Goal: Task Accomplishment & Management: Manage account settings

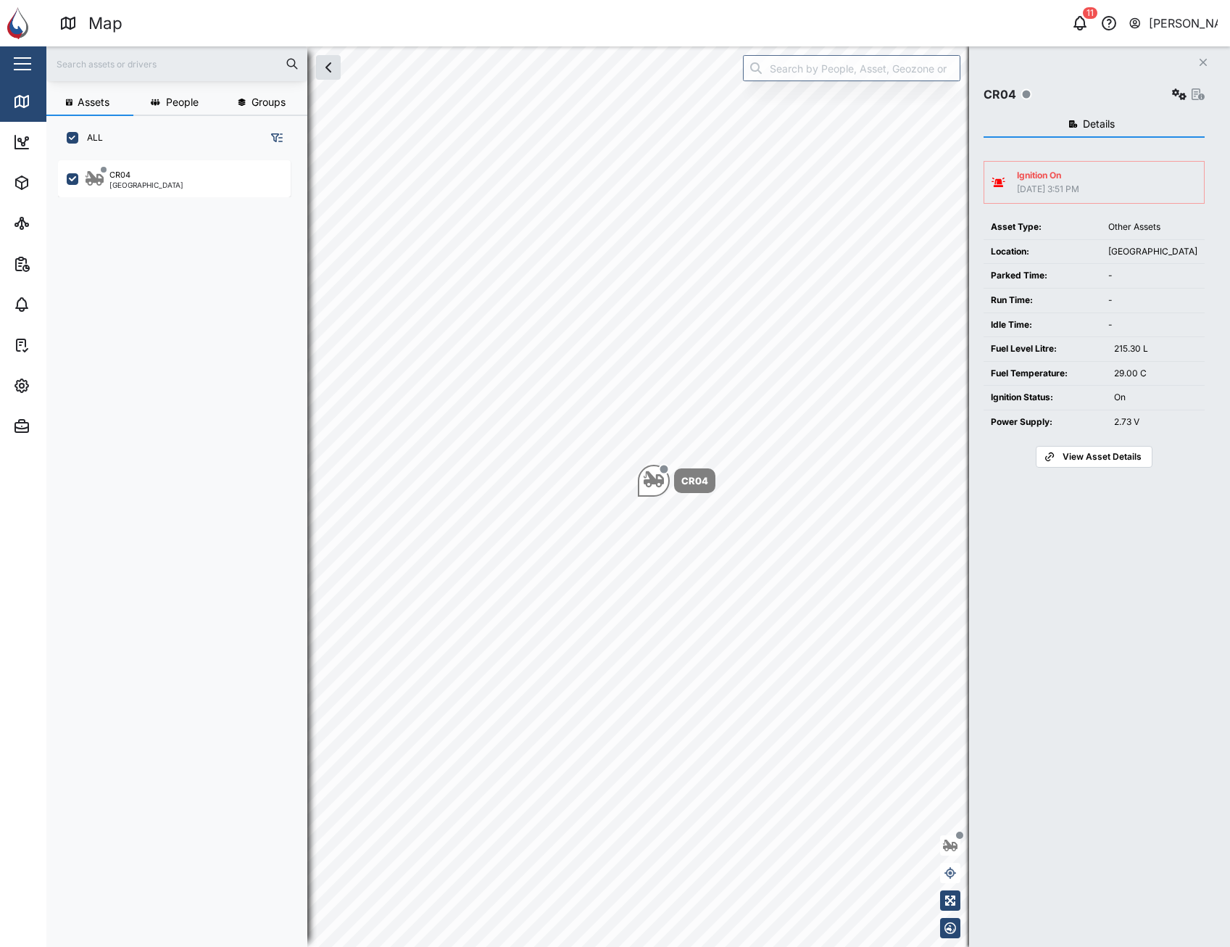
scroll to position [769, 227]
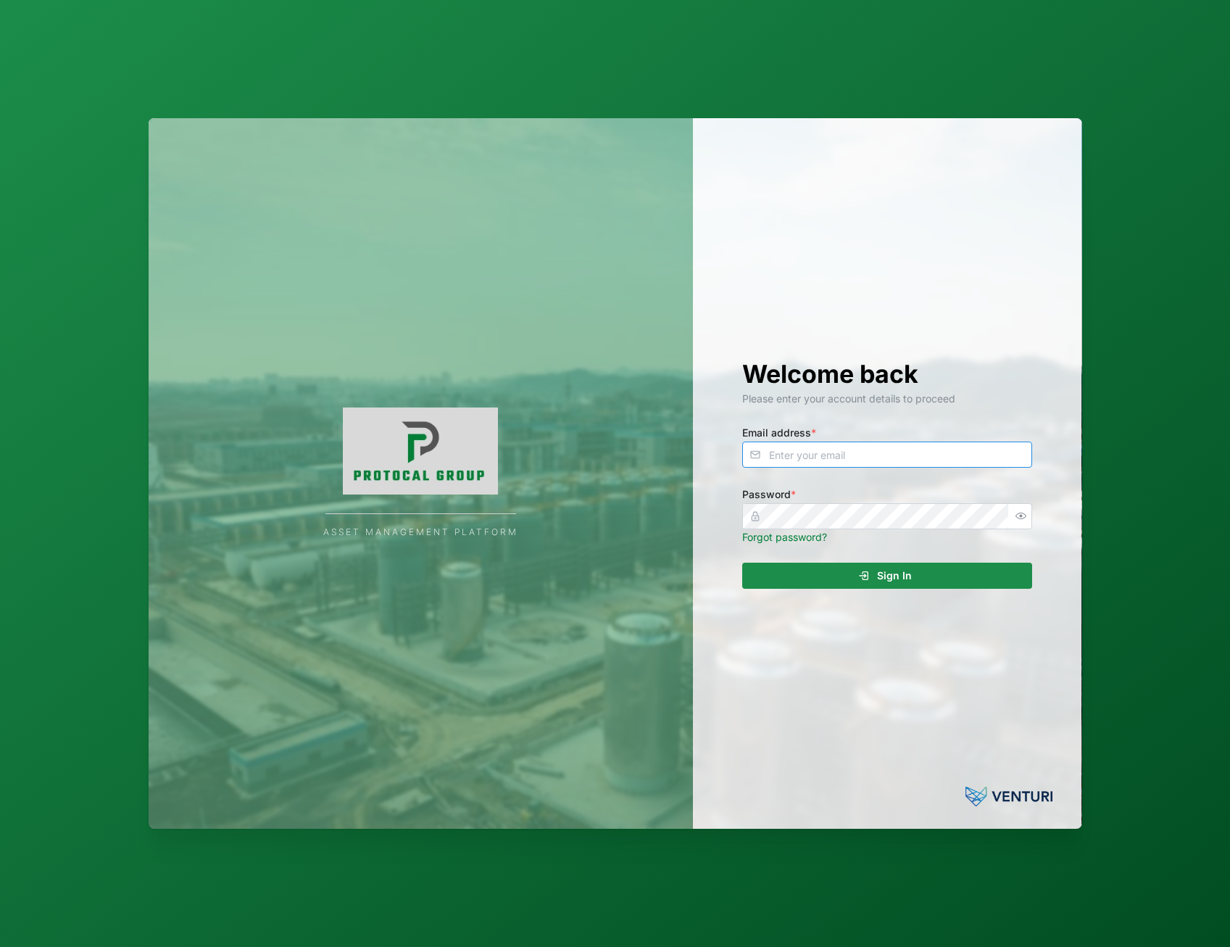
click at [871, 460] on input "Email address *" at bounding box center [887, 455] width 290 height 26
type input "admin@venturi.io"
click at [861, 587] on div "Sign In" at bounding box center [885, 575] width 267 height 25
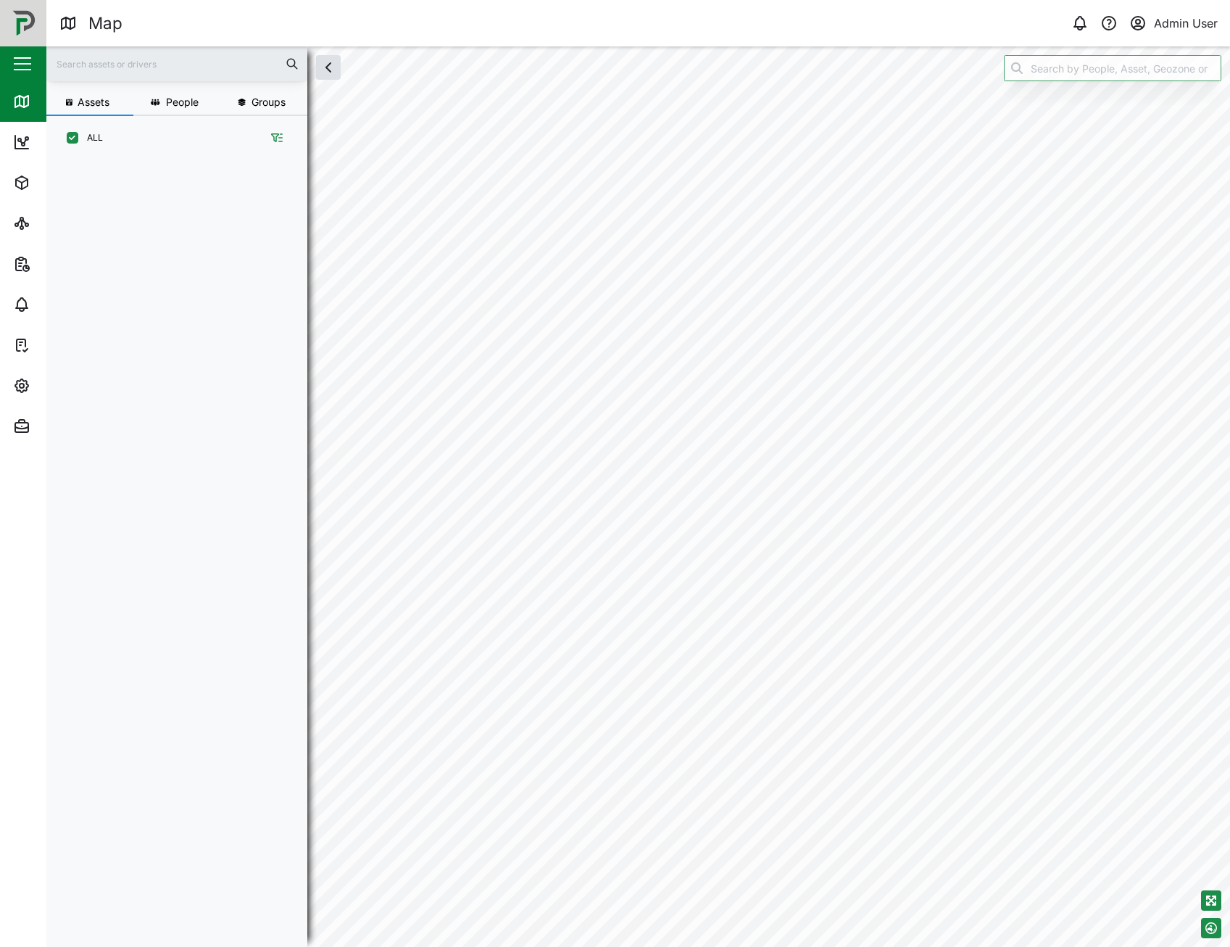
scroll to position [769, 227]
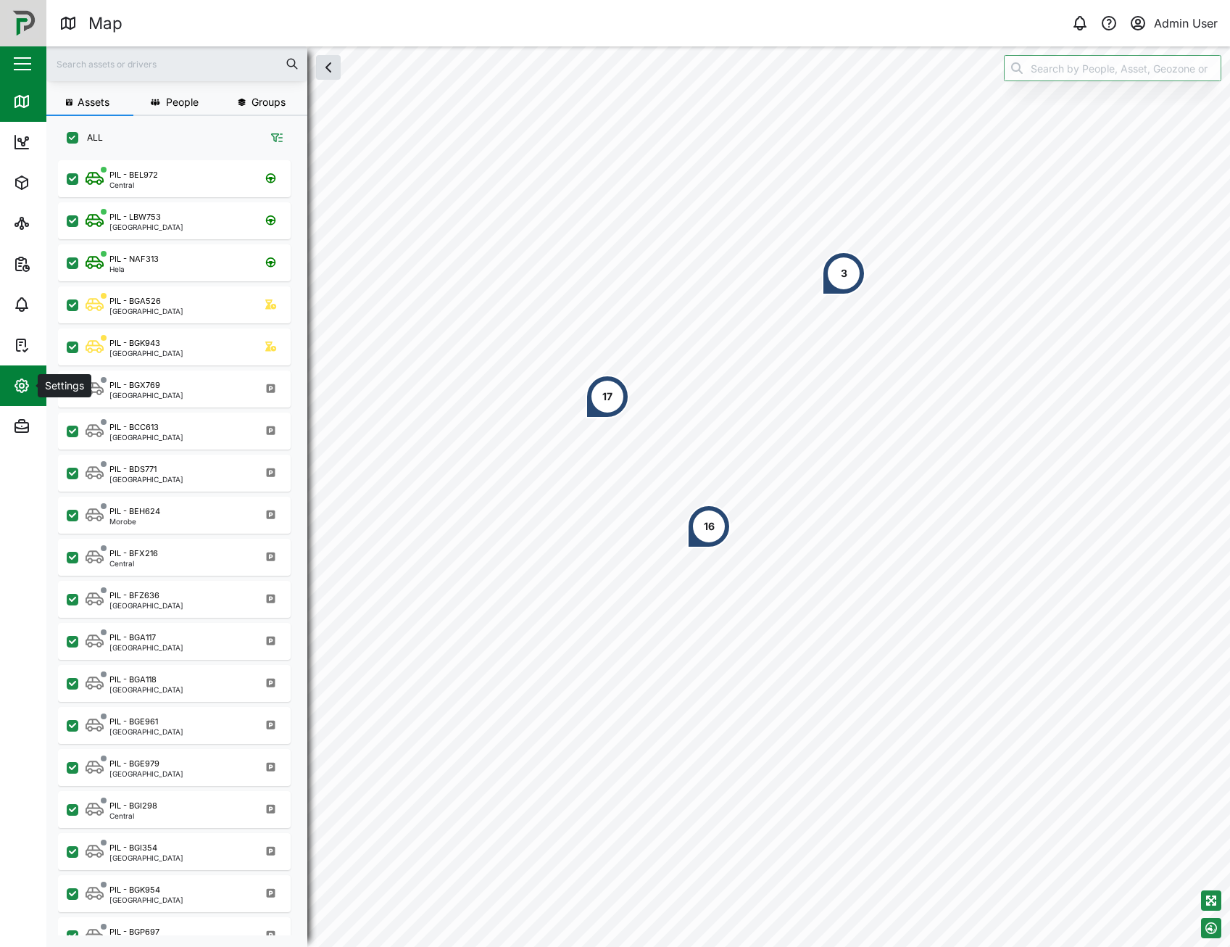
click at [26, 390] on icon "button" at bounding box center [21, 385] width 13 height 13
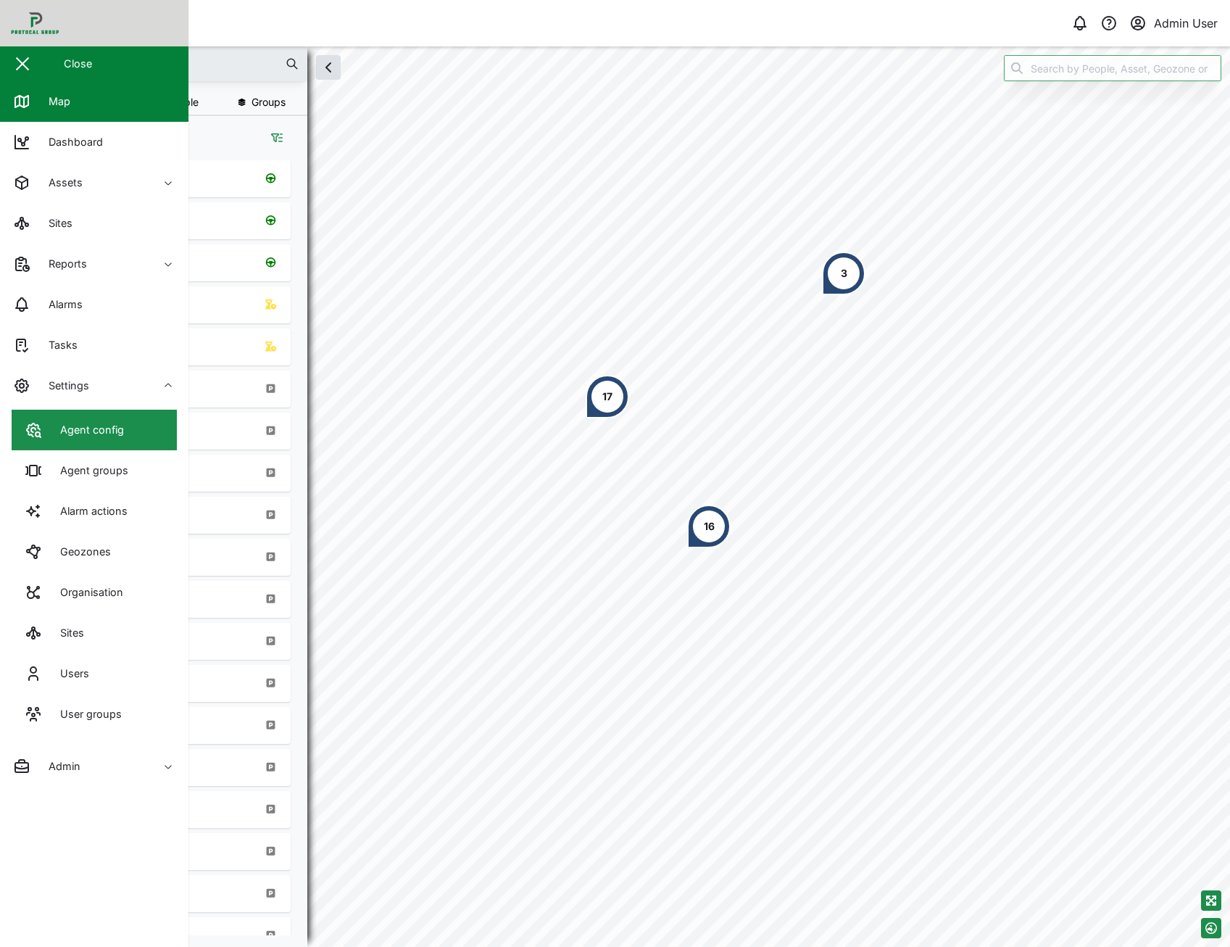
click at [117, 424] on div "Agent config" at bounding box center [86, 430] width 75 height 16
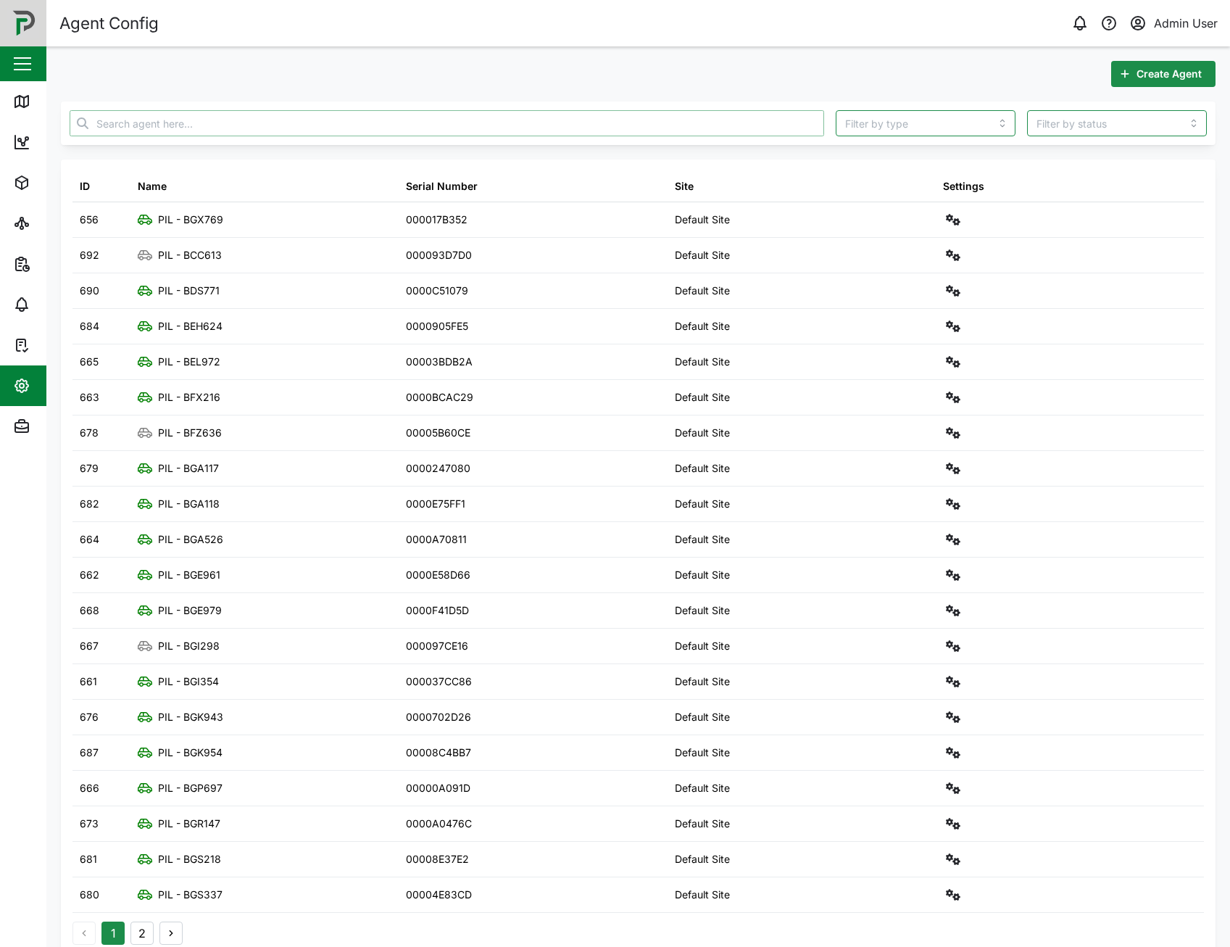
click at [130, 131] on input "text" at bounding box center [447, 123] width 755 height 26
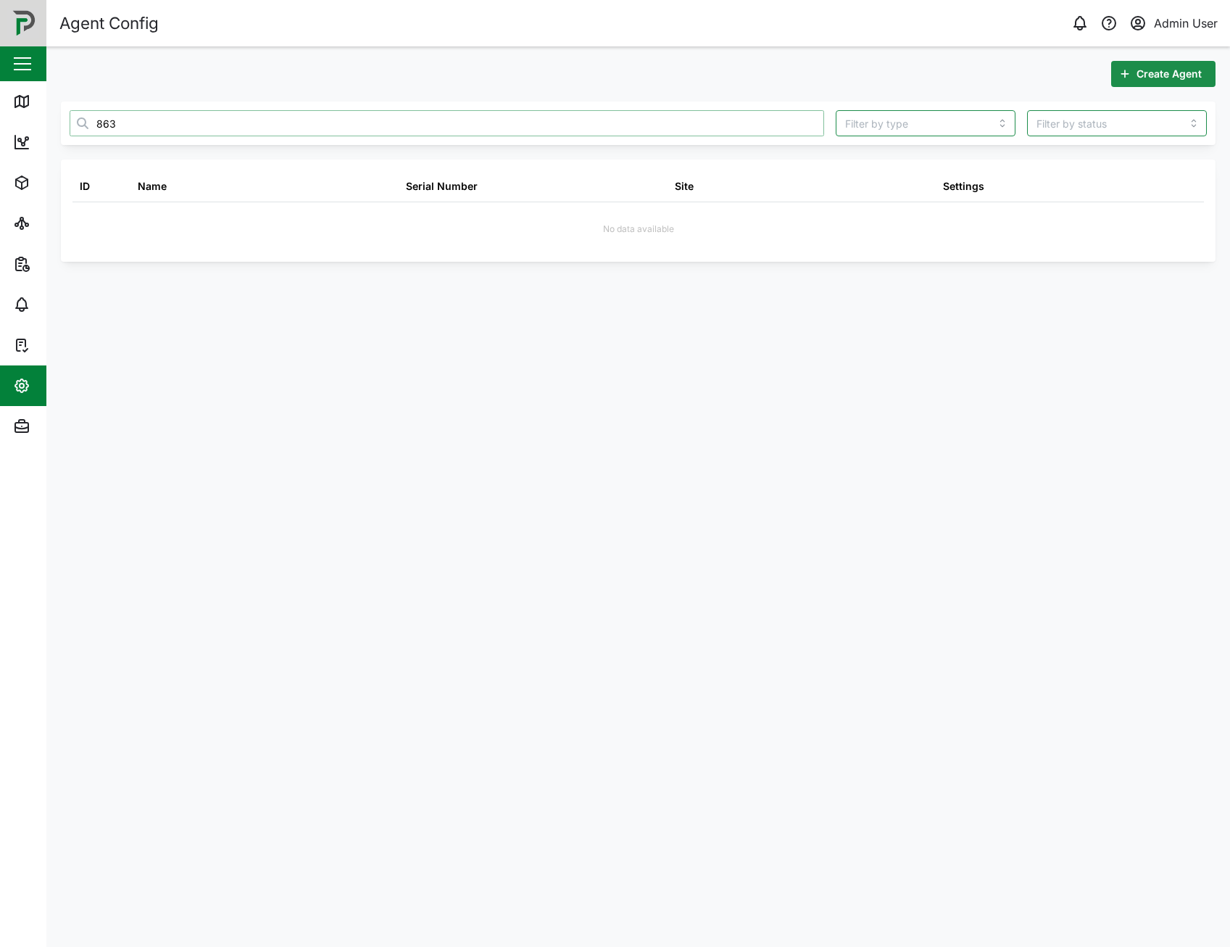
type input "863"
click at [21, 392] on icon "button" at bounding box center [21, 385] width 13 height 13
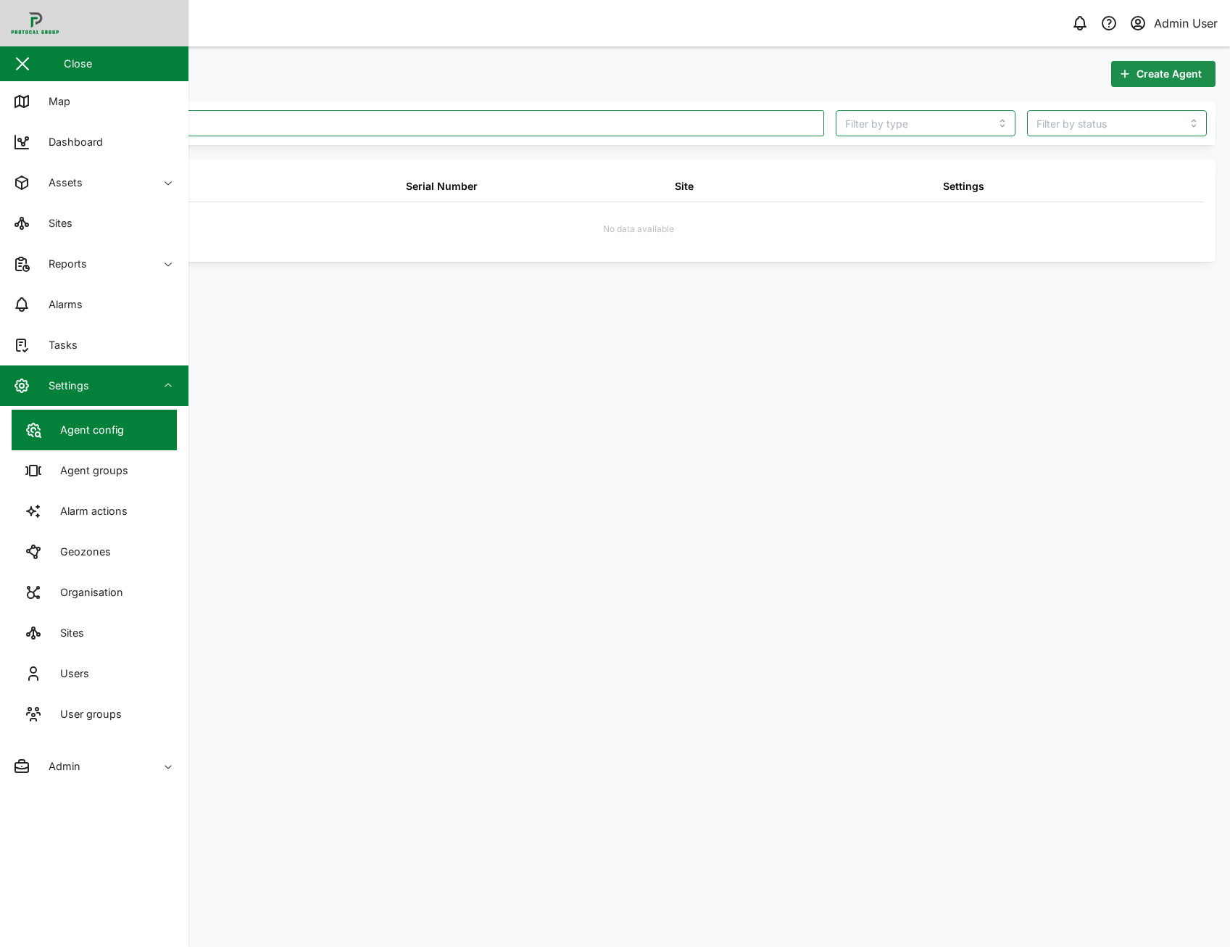
click at [376, 472] on main "Create Agent 863 ID Name Serial Number Site Settings No data available" at bounding box center [638, 496] width 1184 height 900
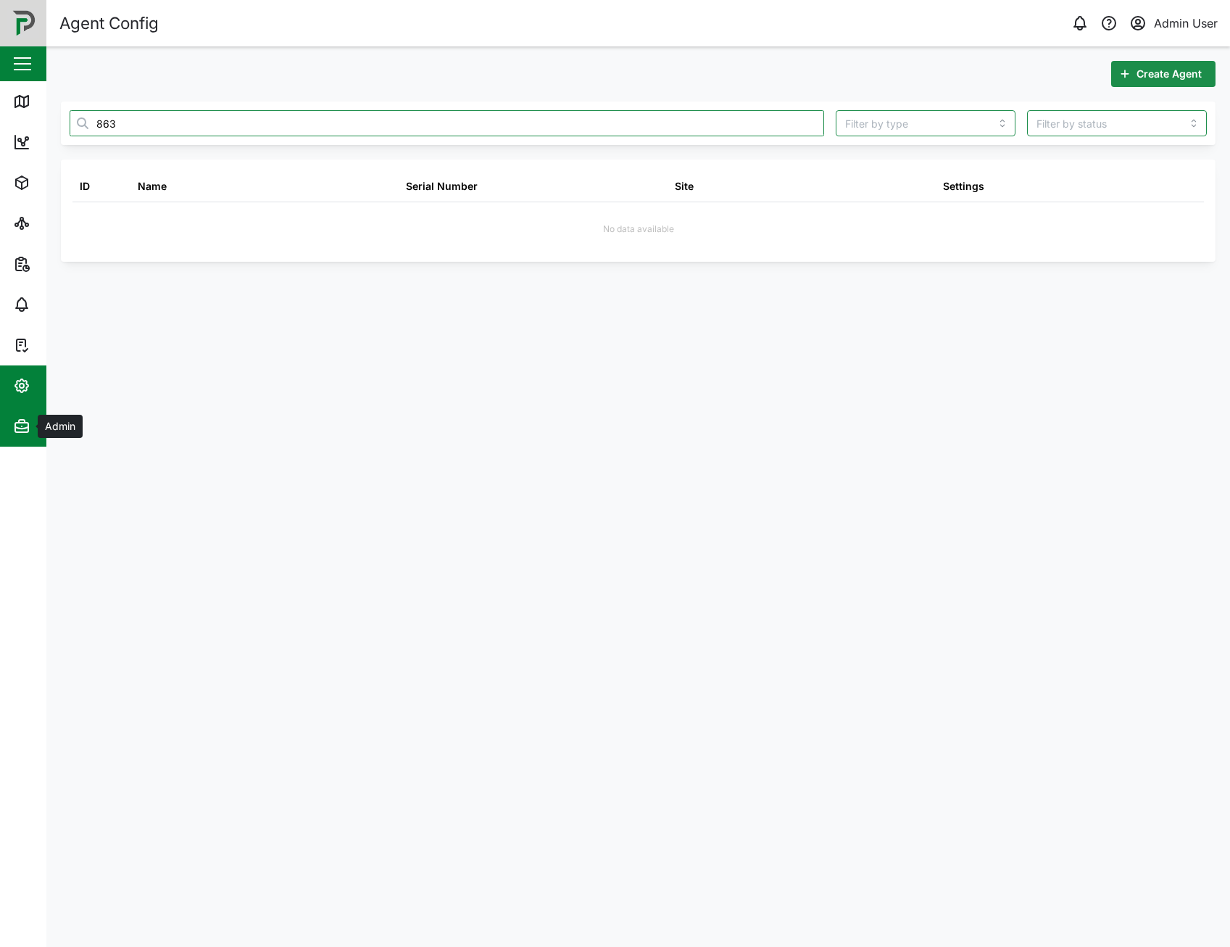
click at [21, 431] on icon "button" at bounding box center [21, 426] width 17 height 17
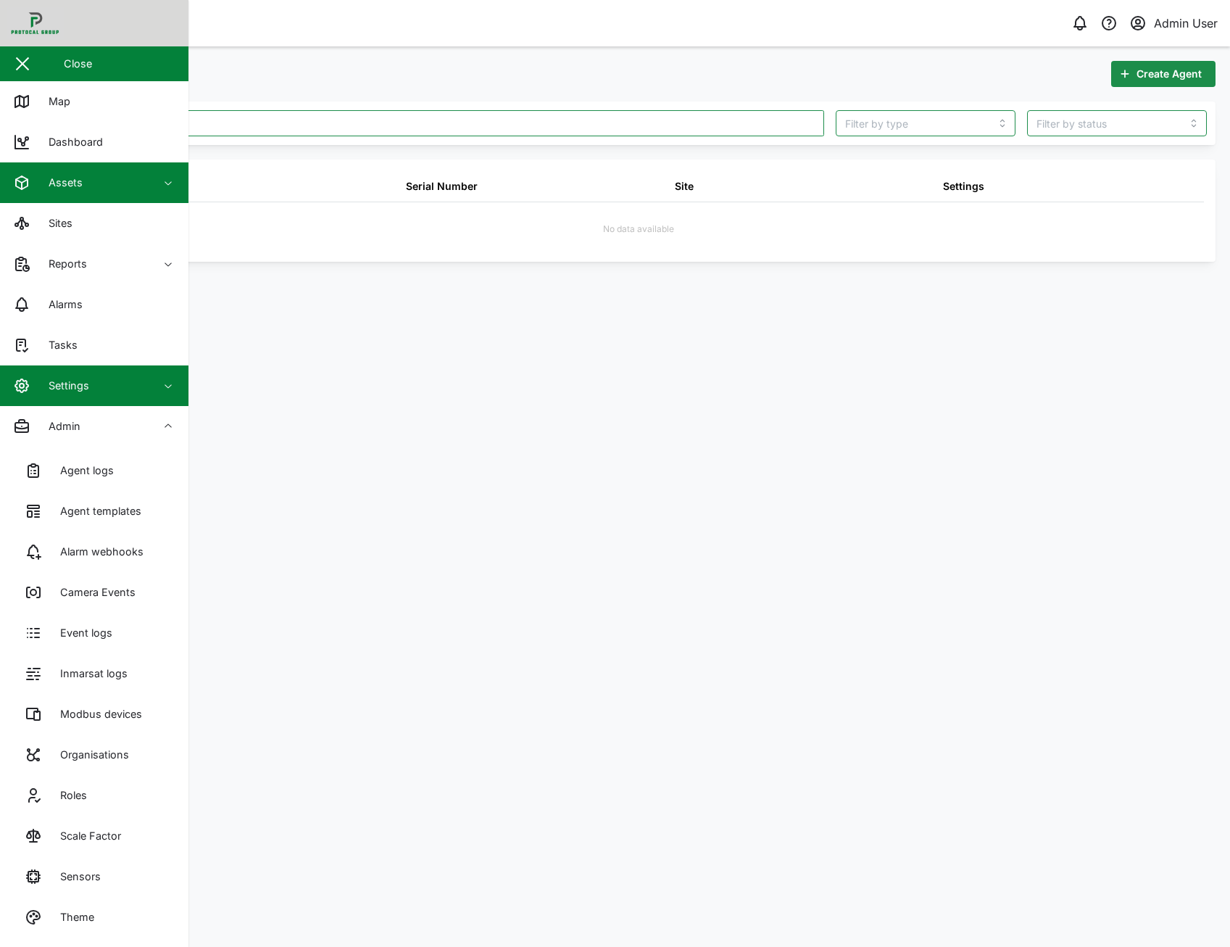
click at [116, 188] on div "Assets" at bounding box center [79, 182] width 132 height 17
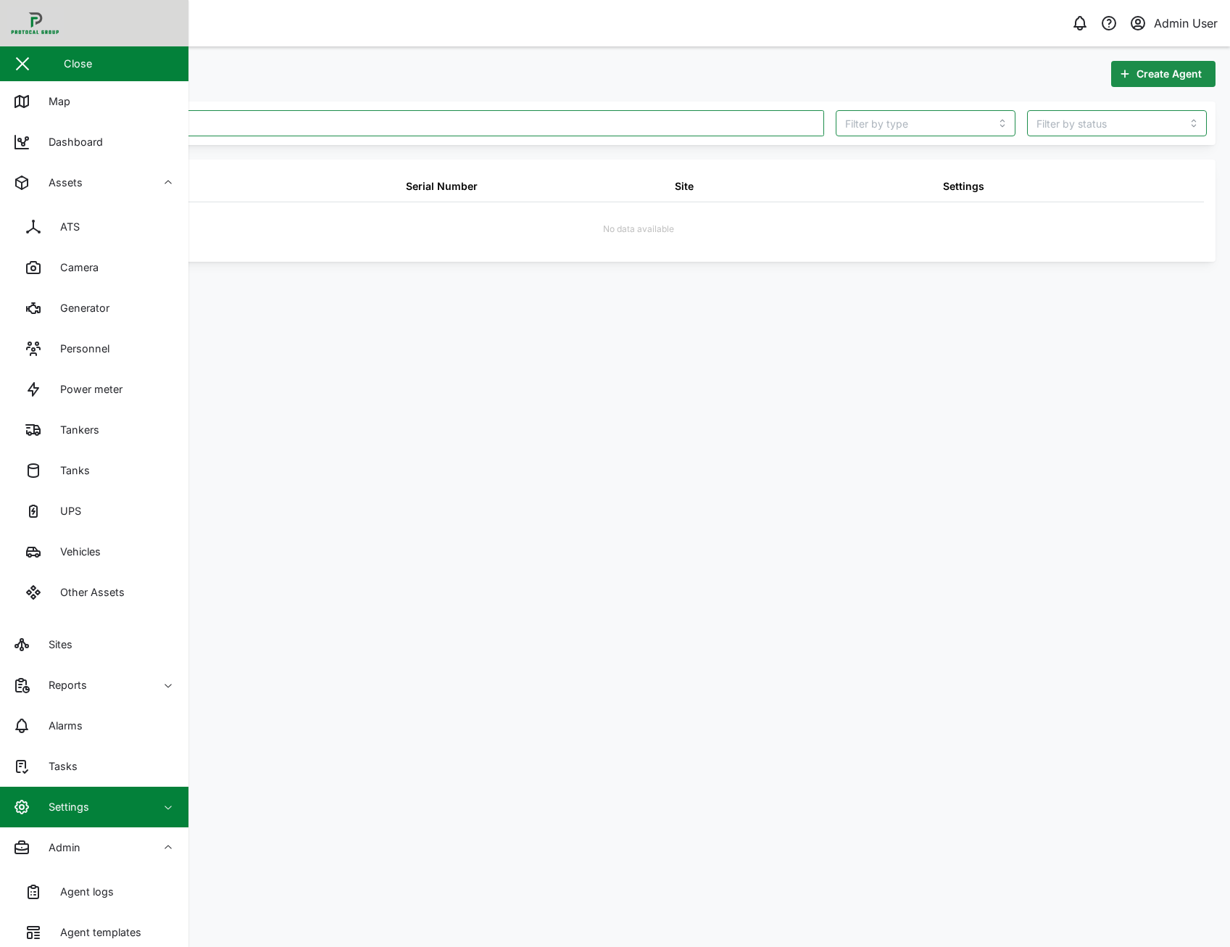
click at [354, 479] on main "Create Agent 863 ID Name Serial Number Site Settings No data available" at bounding box center [638, 496] width 1184 height 900
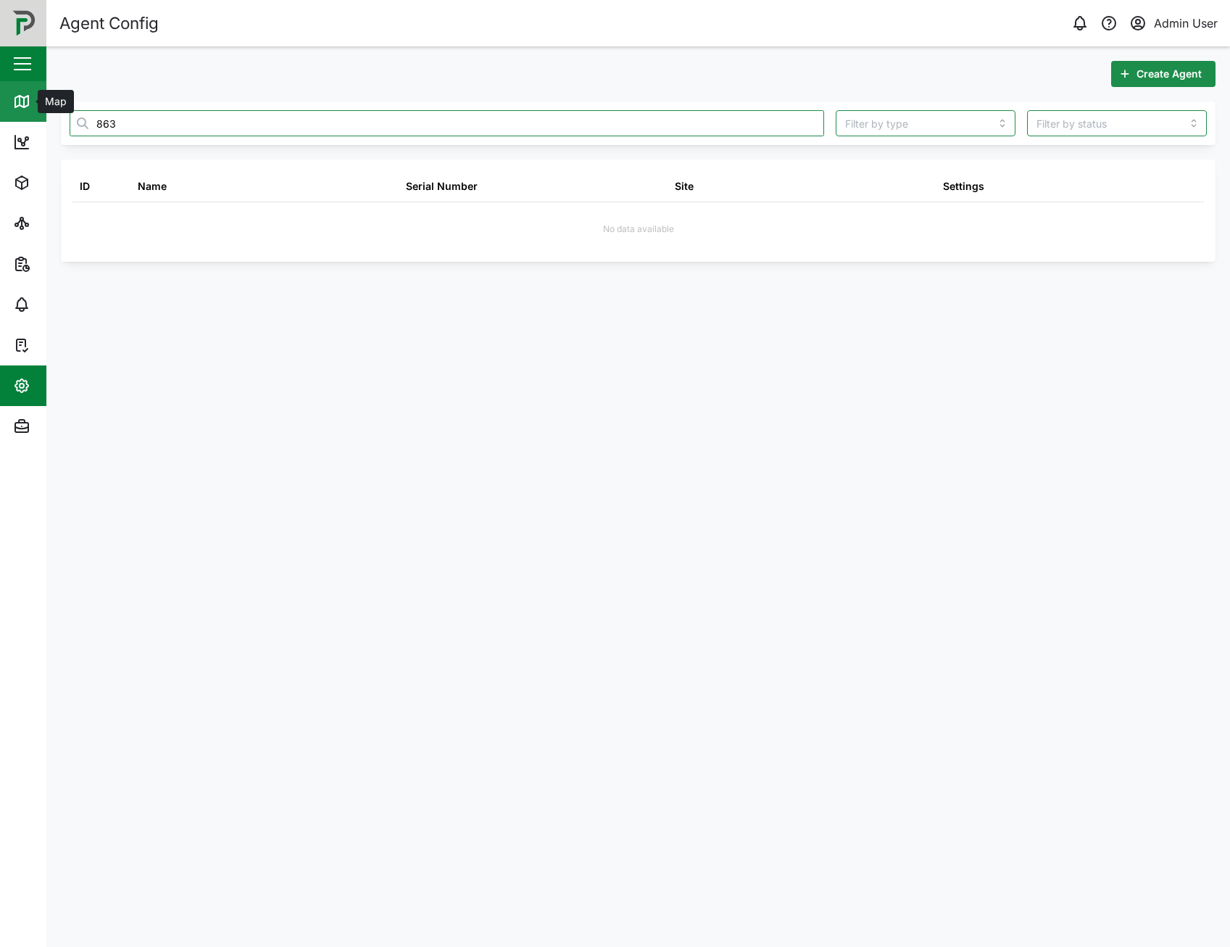
click at [30, 117] on link "Map" at bounding box center [94, 101] width 189 height 41
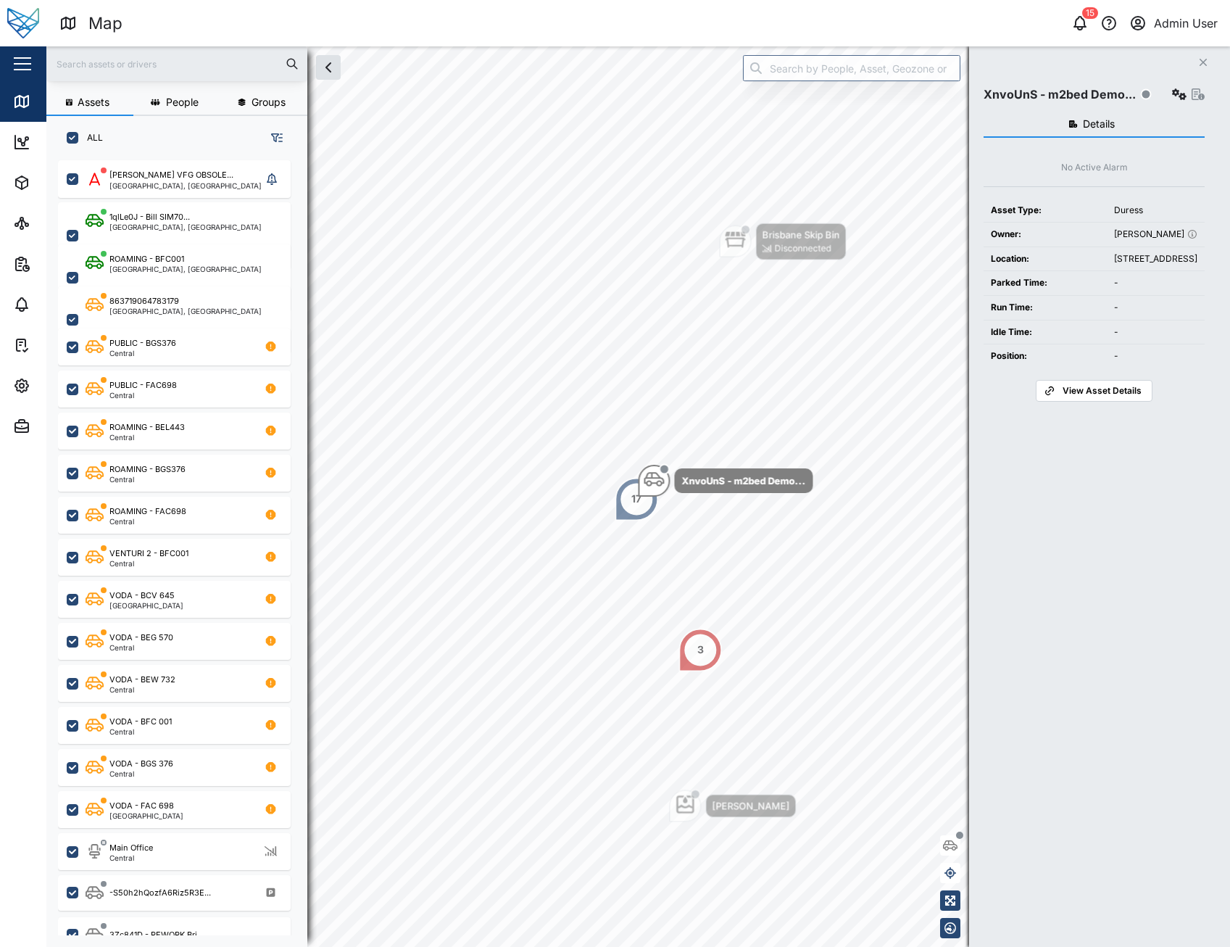
scroll to position [769, 227]
